Goal: Check status: Check status

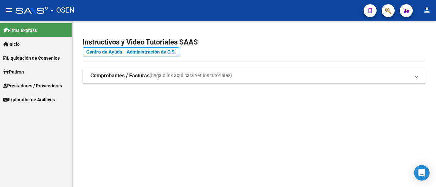
click at [391, 9] on icon "button" at bounding box center [388, 10] width 6 height 7
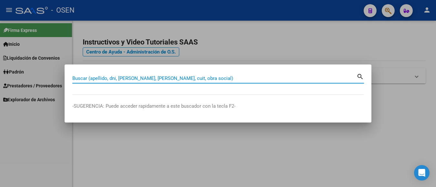
paste input "20335164807"
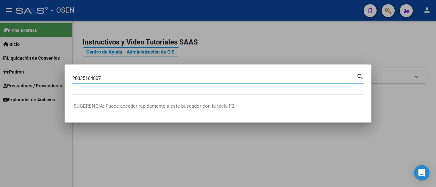
type input "20335164807"
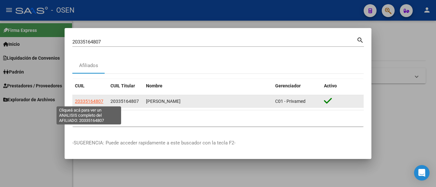
click at [90, 99] on span "20335164807" at bounding box center [89, 101] width 28 height 5
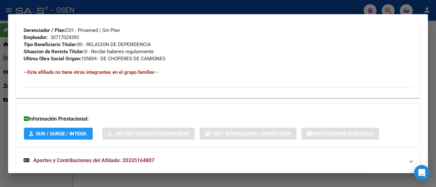
scroll to position [340, 0]
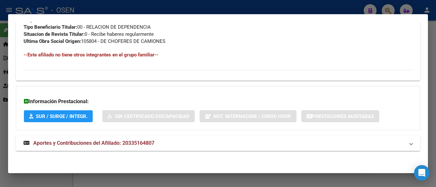
click at [153, 141] on span "Aportes y Contribuciones del Afiliado: 20335164807" at bounding box center [93, 143] width 121 height 6
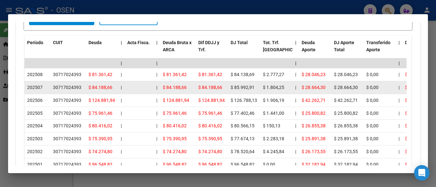
scroll to position [539, 0]
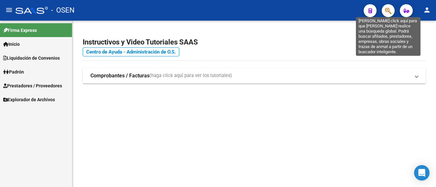
click at [386, 11] on icon "button" at bounding box center [388, 10] width 6 height 7
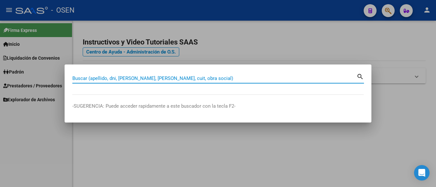
paste input "20309520425"
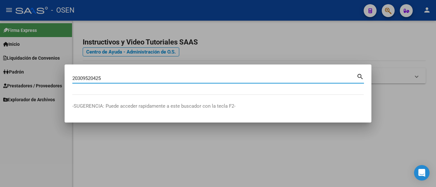
type input "20309520425"
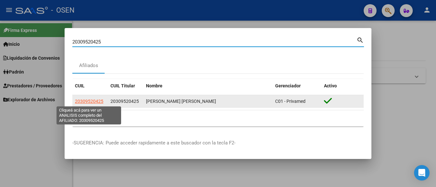
click at [99, 102] on span "20309520425" at bounding box center [89, 101] width 28 height 5
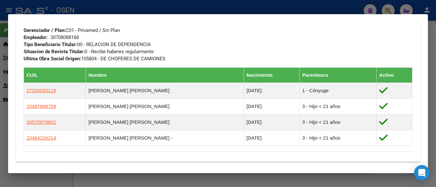
scroll to position [404, 0]
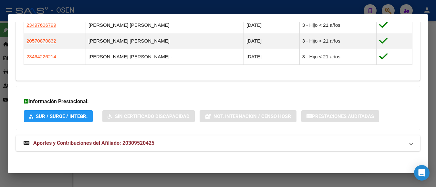
drag, startPoint x: 147, startPoint y: 141, endPoint x: 146, endPoint y: 135, distance: 6.3
click at [147, 141] on span "Aportes y Contribuciones del Afiliado: 20309520425" at bounding box center [93, 143] width 121 height 6
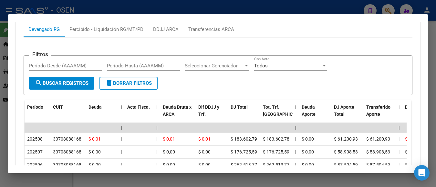
scroll to position [603, 0]
